Goal: Find specific page/section: Find specific page/section

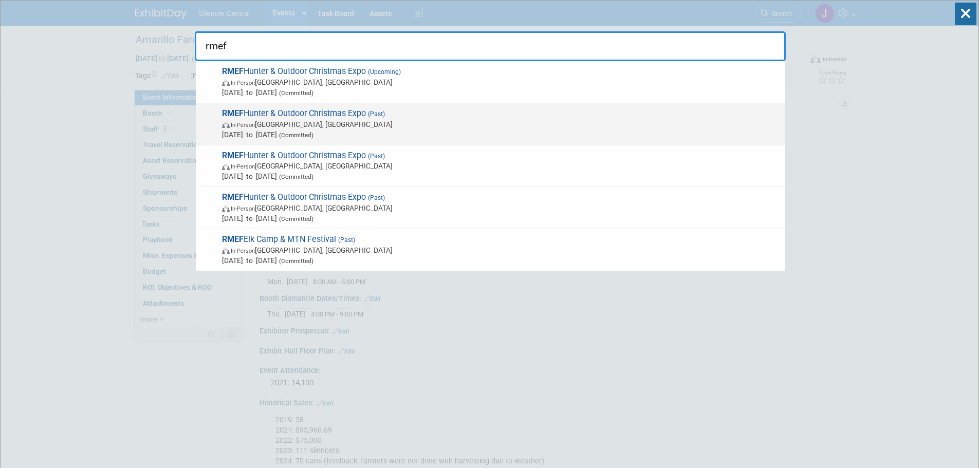
type input "rmef"
click at [483, 106] on div "RMEF Hunter & Outdoor Christmas Expo (Past) In-Person Las Vegas, NV Dec 5, 2024…" at bounding box center [490, 124] width 589 height 42
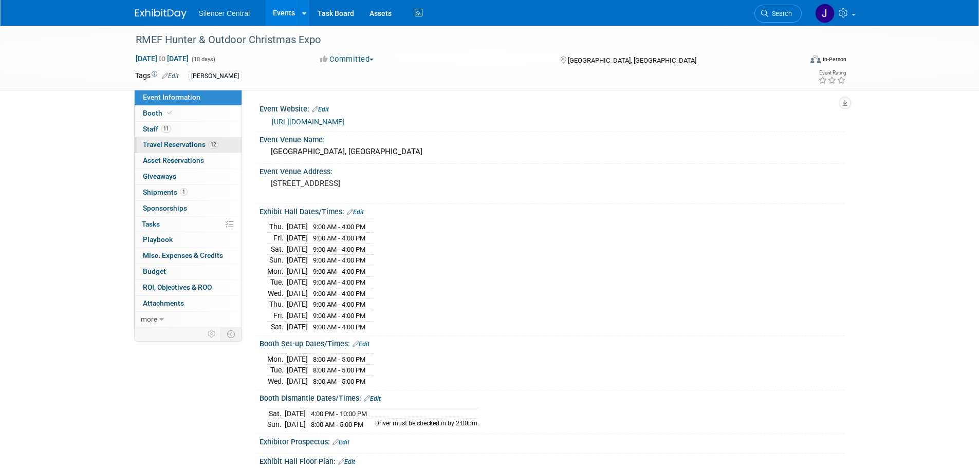
click at [231, 141] on link "12 Travel Reservations 12" at bounding box center [188, 144] width 107 height 15
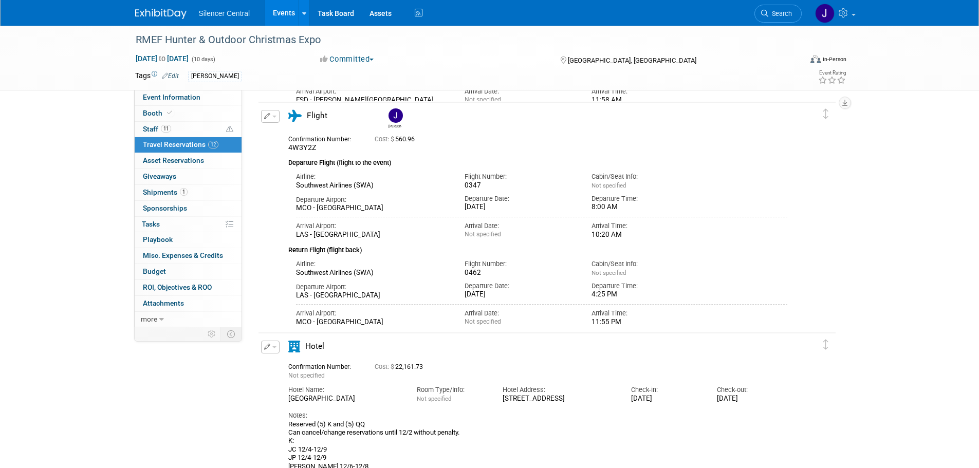
scroll to position [2628, 0]
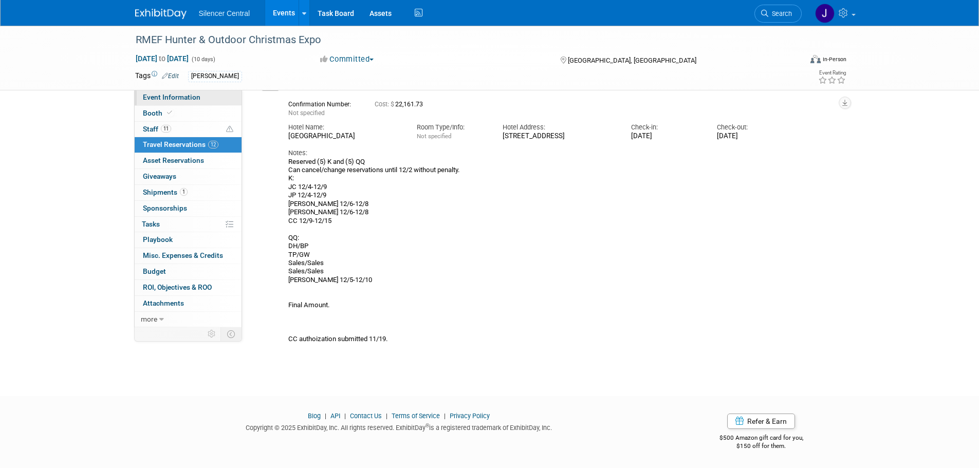
click at [194, 104] on link "Event Information" at bounding box center [188, 97] width 107 height 15
